Goal: Information Seeking & Learning: Learn about a topic

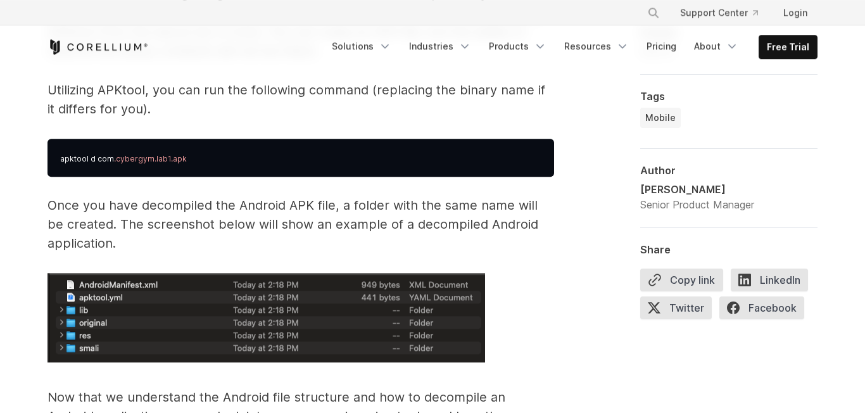
scroll to position [2066, 0]
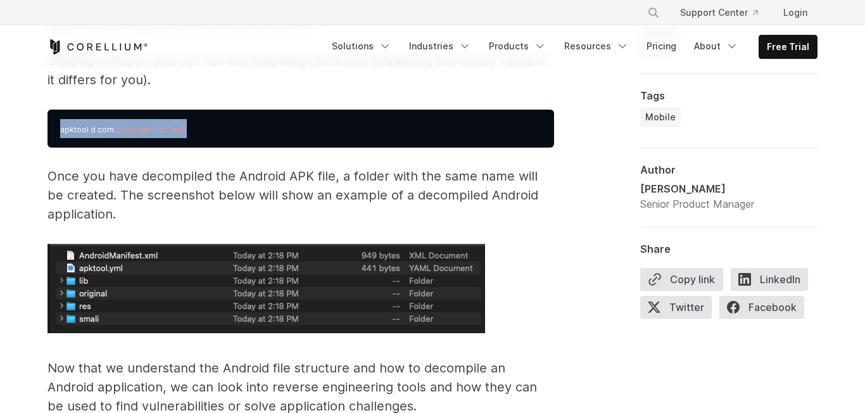
drag, startPoint x: 199, startPoint y: 128, endPoint x: 44, endPoint y: 128, distance: 155.7
click at [47, 128] on pre "apktool d com .cybergym.lab1.apk" at bounding box center [300, 129] width 506 height 38
click at [96, 131] on span "apktool d com" at bounding box center [87, 129] width 54 height 9
drag, startPoint x: 96, startPoint y: 131, endPoint x: 25, endPoint y: 130, distance: 70.3
click at [47, 130] on pre "apktool d com .cybergym.lab1.apk" at bounding box center [300, 129] width 506 height 38
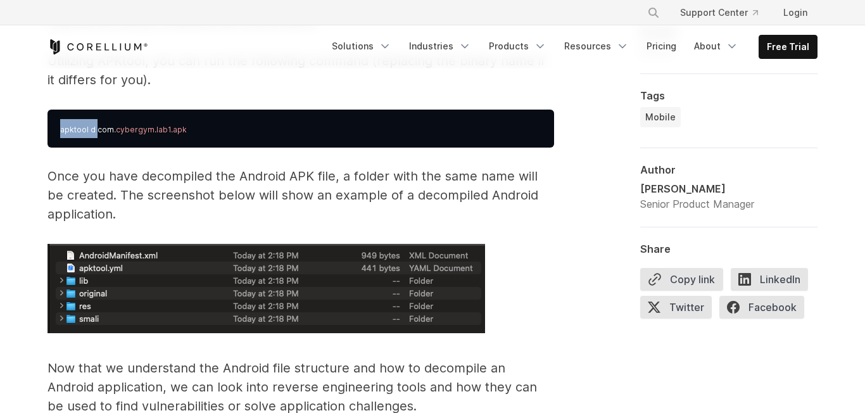
copy span "apktool d"
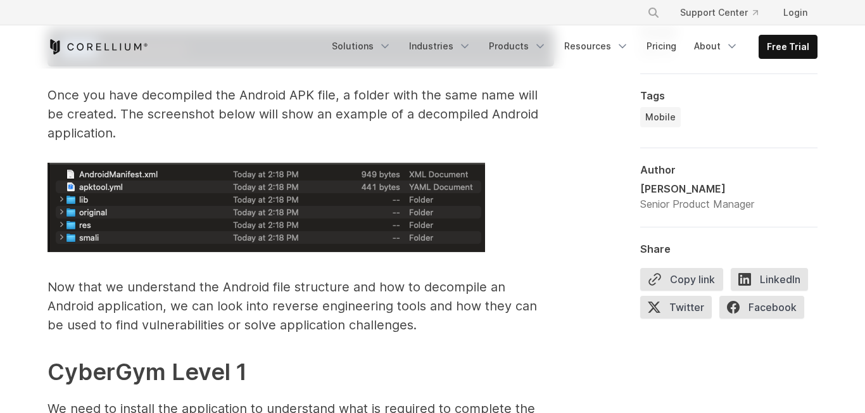
scroll to position [2195, 0]
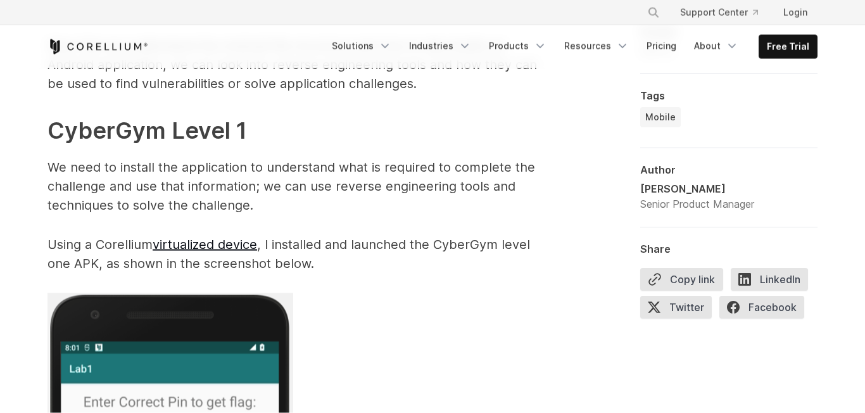
scroll to position [2389, 0]
click at [227, 247] on link "virtualized device" at bounding box center [205, 243] width 104 height 15
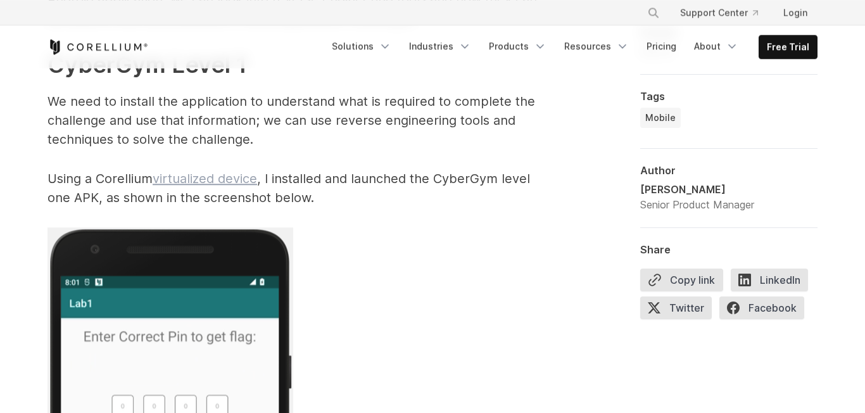
scroll to position [2453, 0]
click at [198, 184] on link "virtualized device" at bounding box center [205, 179] width 104 height 15
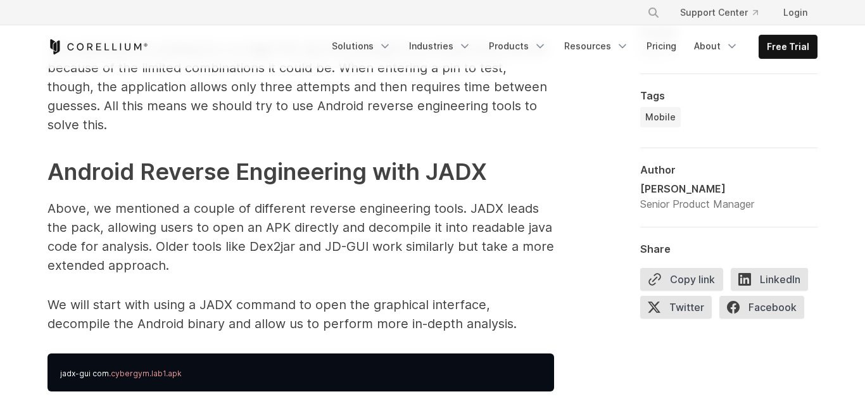
scroll to position [3164, 0]
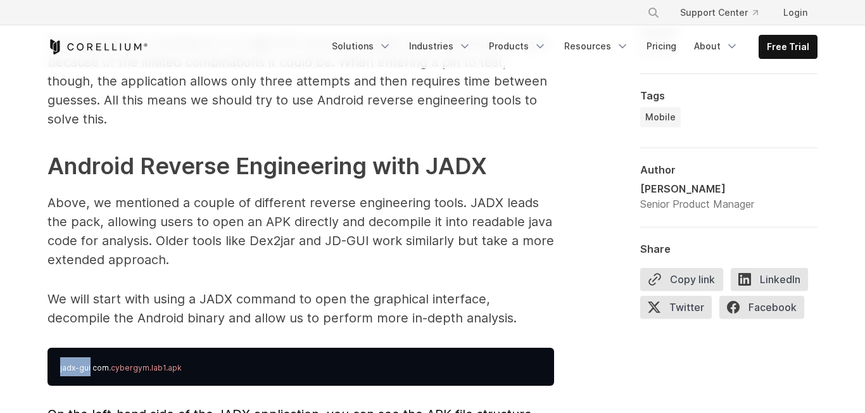
drag, startPoint x: 90, startPoint y: 348, endPoint x: 30, endPoint y: 346, distance: 59.5
click at [47, 348] on pre "jadx-gui com .cybergym.lab1.apk" at bounding box center [300, 367] width 506 height 38
click at [120, 348] on pre "jadx-gui com .cybergym.lab1.apk" at bounding box center [300, 367] width 506 height 38
click at [215, 289] on p "We will start with using a JADX command to open the graphical interface, decomp…" at bounding box center [300, 308] width 506 height 38
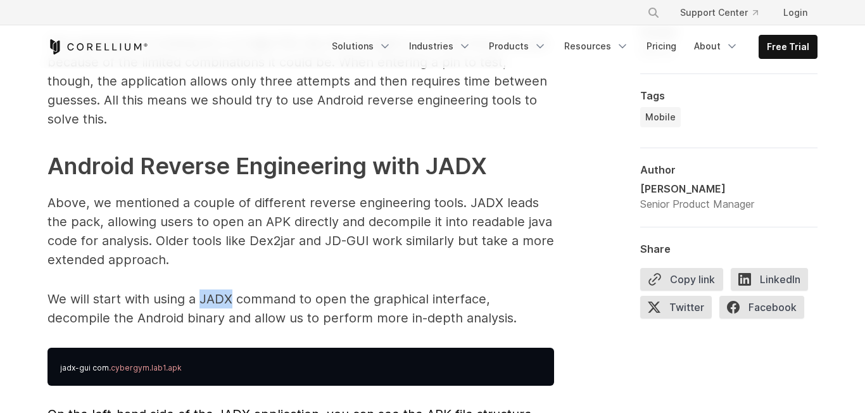
copy p "JADX"
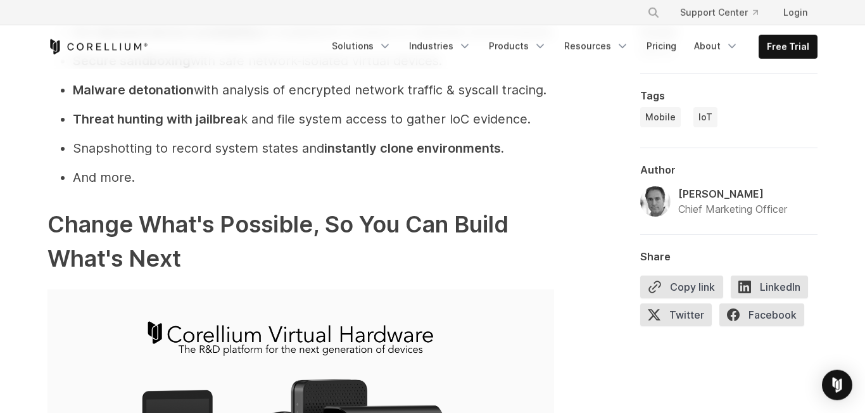
scroll to position [3769, 0]
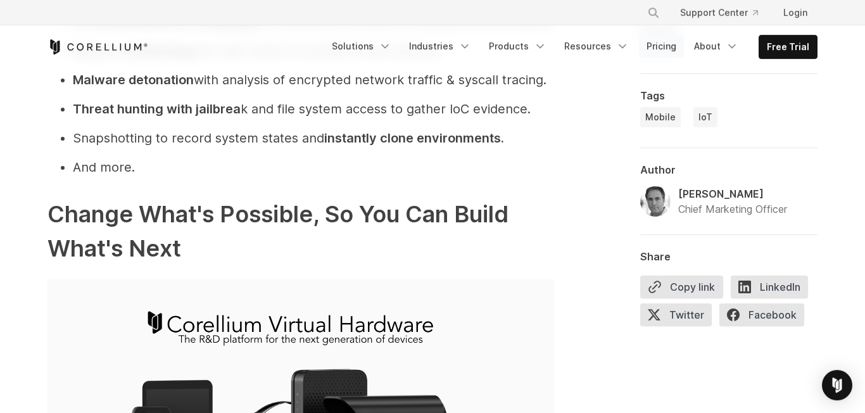
click at [668, 49] on link "Pricing" at bounding box center [661, 46] width 45 height 23
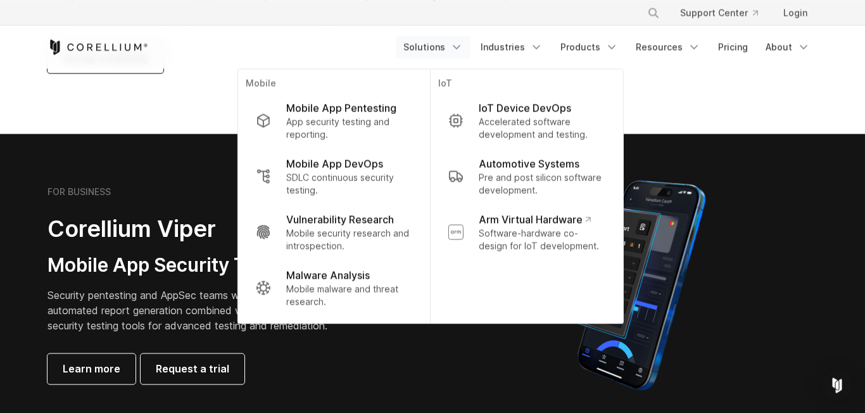
scroll to position [194, 0]
